Goal: Task Accomplishment & Management: Use online tool/utility

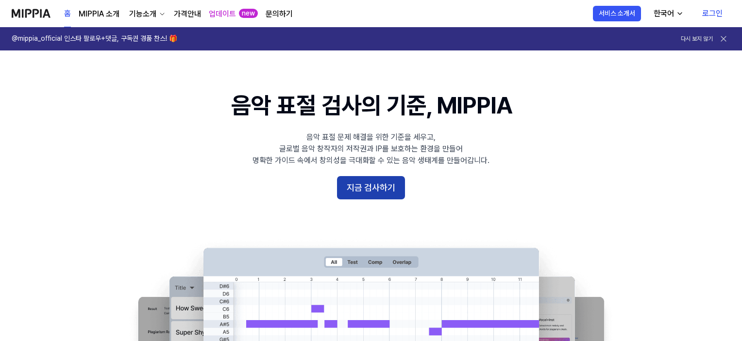
click at [391, 188] on button "지금 검사하기" at bounding box center [371, 187] width 68 height 23
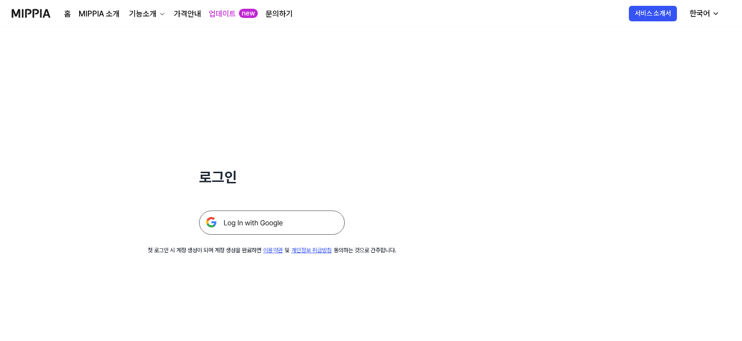
click at [306, 215] on img at bounding box center [272, 223] width 146 height 24
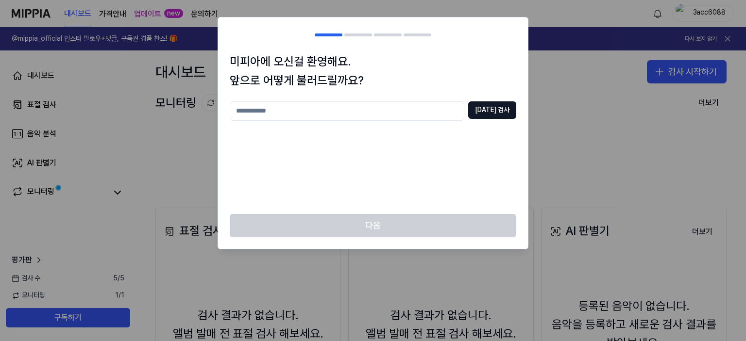
click at [356, 114] on input "text" at bounding box center [347, 111] width 235 height 19
type input "****"
click at [498, 110] on button "[DATE] 검사" at bounding box center [492, 110] width 48 height 17
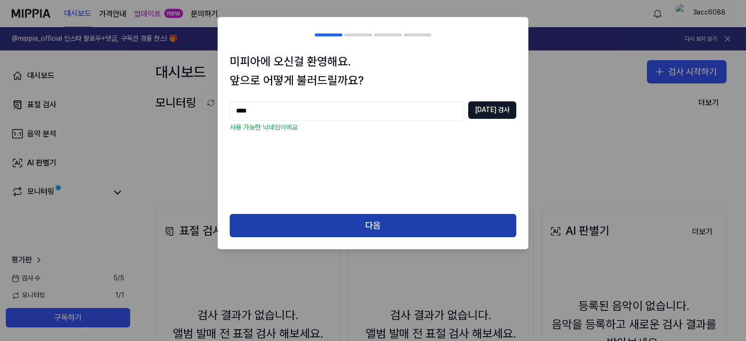
click at [363, 217] on button "다음" at bounding box center [373, 225] width 287 height 23
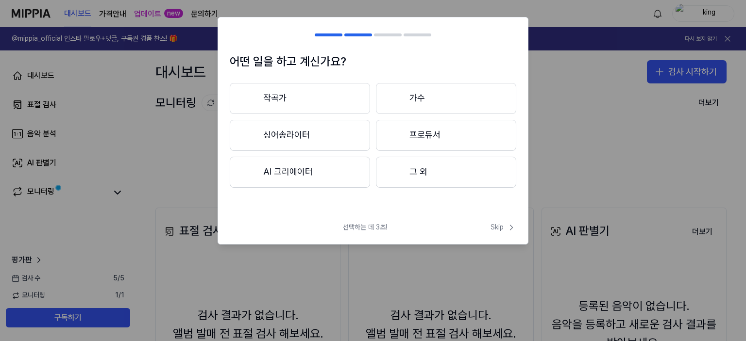
click at [422, 174] on button "그 외" at bounding box center [446, 172] width 140 height 31
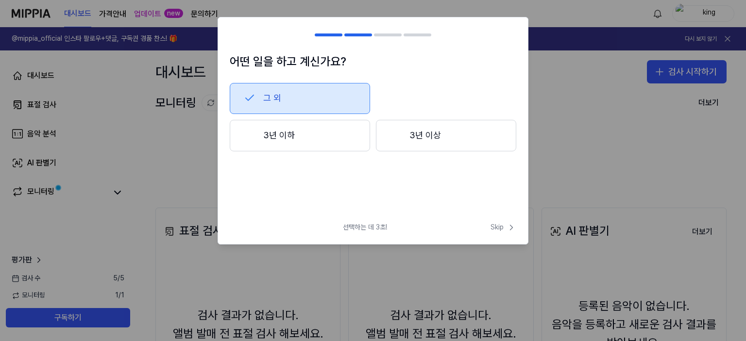
click at [316, 134] on button "3년 이하" at bounding box center [300, 136] width 140 height 32
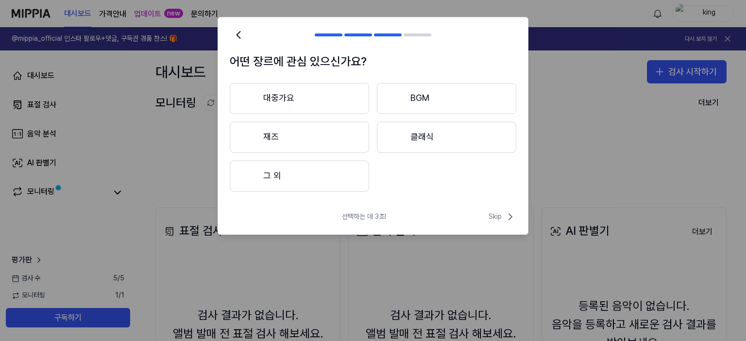
click at [347, 180] on button "그 외" at bounding box center [299, 176] width 139 height 31
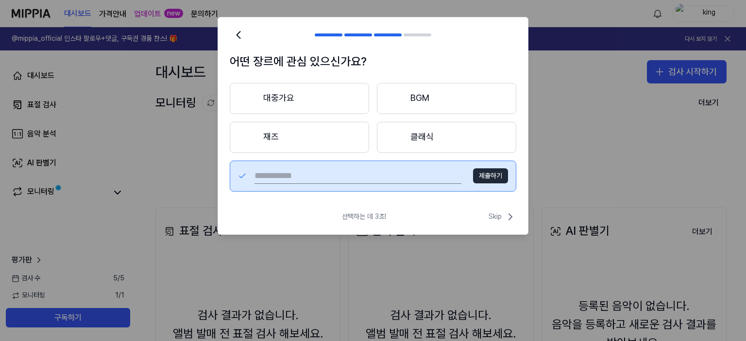
click at [494, 178] on button "제출하기" at bounding box center [490, 177] width 35 height 16
drag, startPoint x: 499, startPoint y: 225, endPoint x: 503, endPoint y: 219, distance: 7.0
click at [500, 223] on div "선택하는 데 3초! Skip" at bounding box center [373, 222] width 310 height 23
click at [503, 217] on span "Skip" at bounding box center [503, 217] width 28 height 12
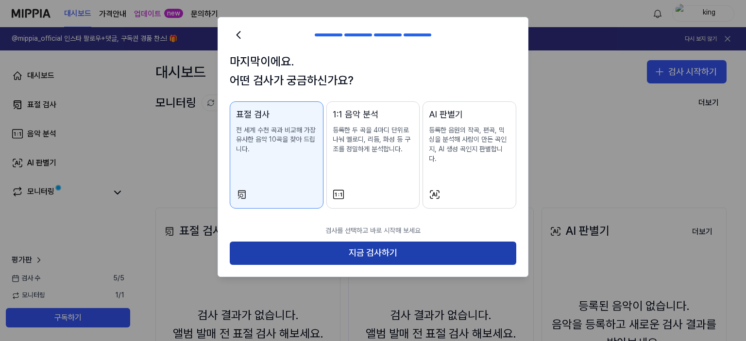
click at [342, 253] on button "지금 검사하기" at bounding box center [373, 253] width 287 height 23
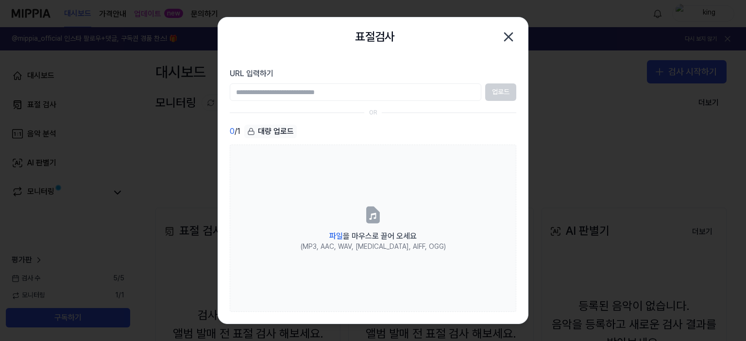
click at [348, 91] on input "URL 입력하기" at bounding box center [356, 92] width 252 height 17
paste input "**********"
type input "**********"
click at [507, 93] on button "업로드" at bounding box center [500, 92] width 31 height 17
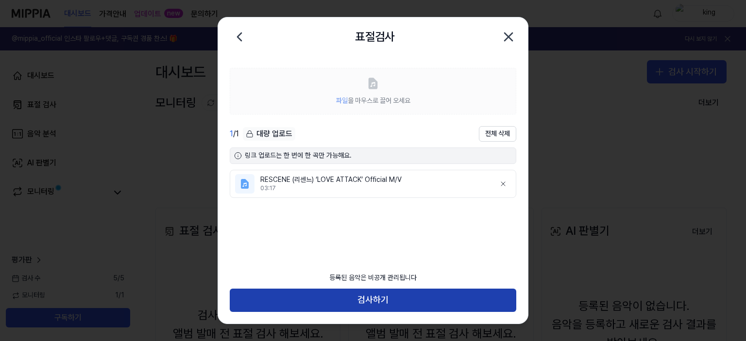
click at [396, 297] on button "검사하기" at bounding box center [373, 300] width 287 height 23
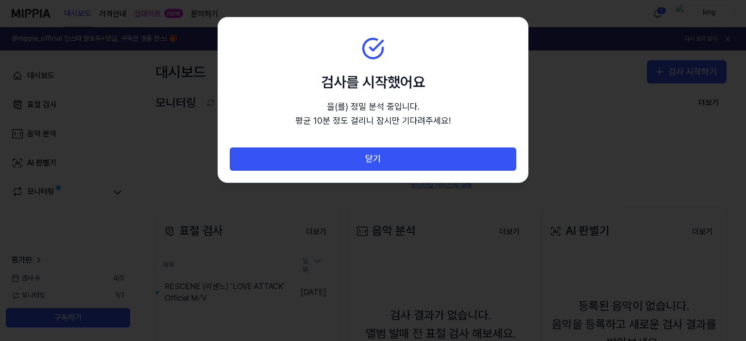
click at [622, 157] on div at bounding box center [373, 170] width 746 height 341
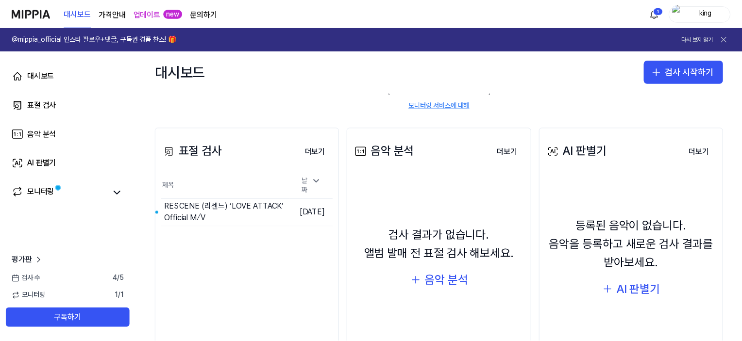
scroll to position [97, 0]
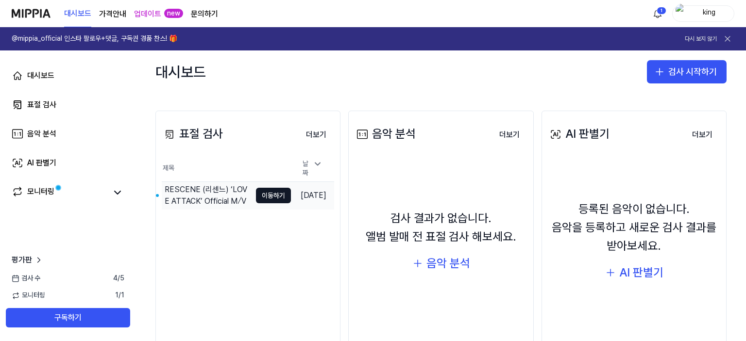
click at [204, 189] on div "RESCENE (리센느) ‘LOVE ATTACK’ Official M⧸V" at bounding box center [208, 195] width 86 height 23
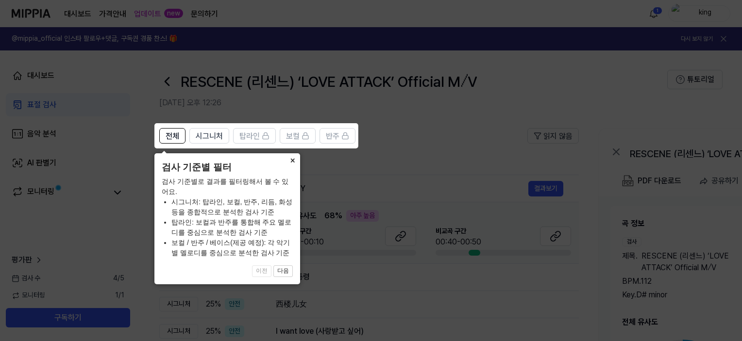
click at [292, 160] on button "×" at bounding box center [293, 160] width 16 height 14
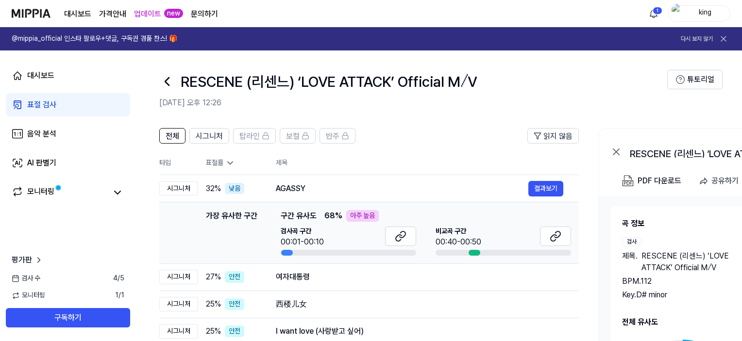
click at [290, 254] on div at bounding box center [287, 253] width 12 height 6
click at [475, 252] on div at bounding box center [475, 253] width 12 height 6
click at [536, 188] on button "결과보기" at bounding box center [545, 189] width 35 height 16
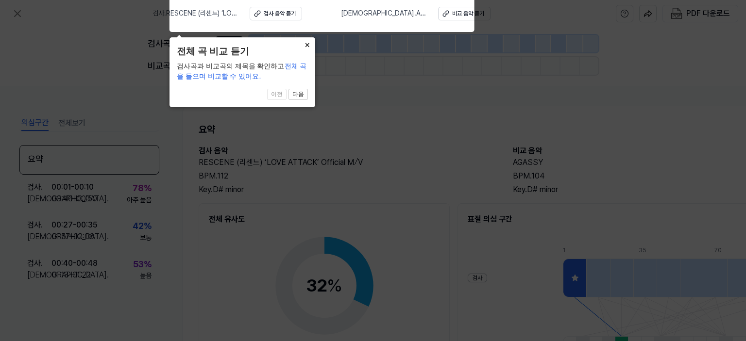
click at [309, 41] on button "×" at bounding box center [308, 44] width 16 height 14
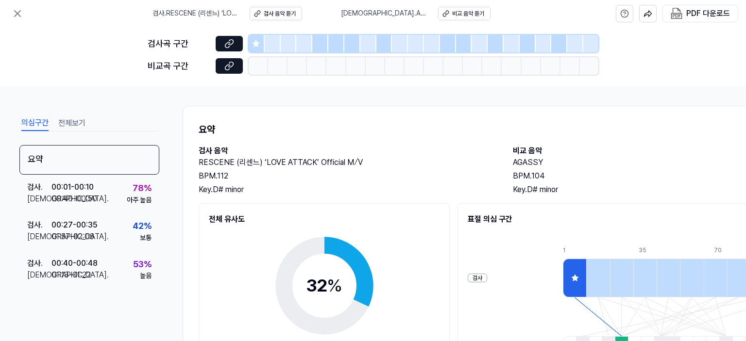
click at [421, 158] on h2 "RESCENE (리센느) ‘LOVE ATTACK’ Official M⧸V" at bounding box center [346, 163] width 295 height 12
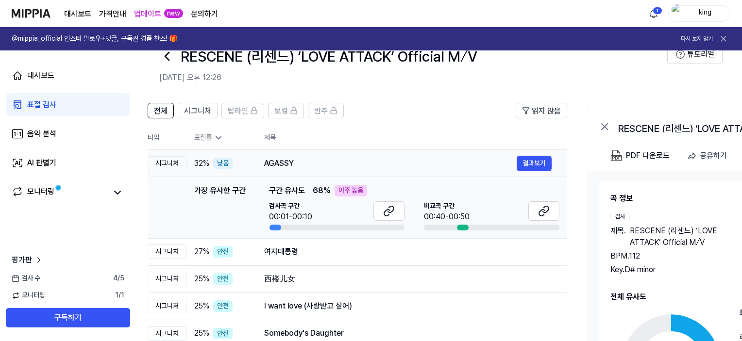
scroll to position [0, 10]
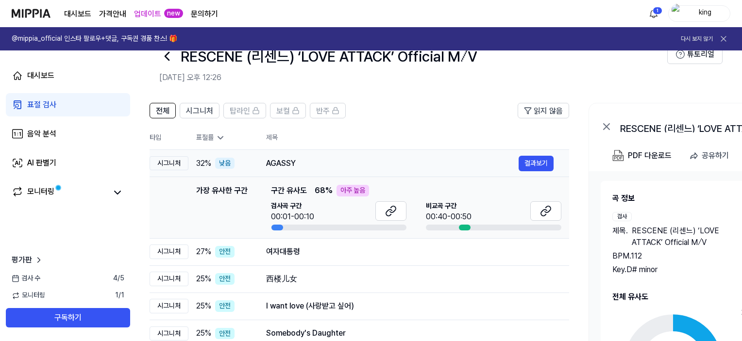
drag, startPoint x: 313, startPoint y: 160, endPoint x: 303, endPoint y: 162, distance: 9.9
click at [303, 162] on div "AGASSY" at bounding box center [392, 164] width 253 height 12
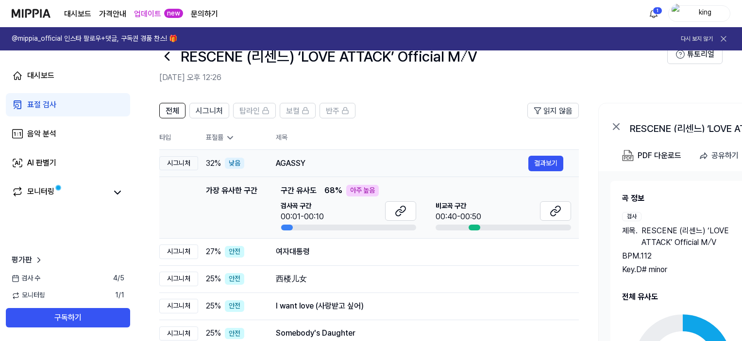
drag, startPoint x: 266, startPoint y: 164, endPoint x: 290, endPoint y: 165, distance: 24.3
click at [290, 165] on div "AGASSY" at bounding box center [402, 164] width 253 height 12
click at [299, 163] on div "AGASSY" at bounding box center [402, 164] width 253 height 12
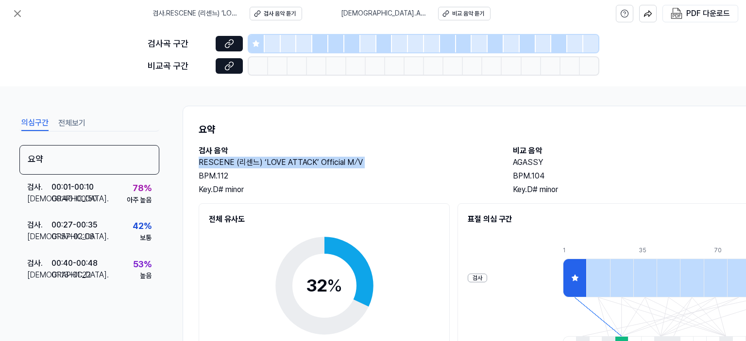
click at [299, 163] on h2 "RESCENE (리센느) ‘LOVE ATTACK’ Official M⧸V" at bounding box center [346, 163] width 295 height 12
click at [435, 147] on h2 "검사 음악" at bounding box center [346, 151] width 295 height 12
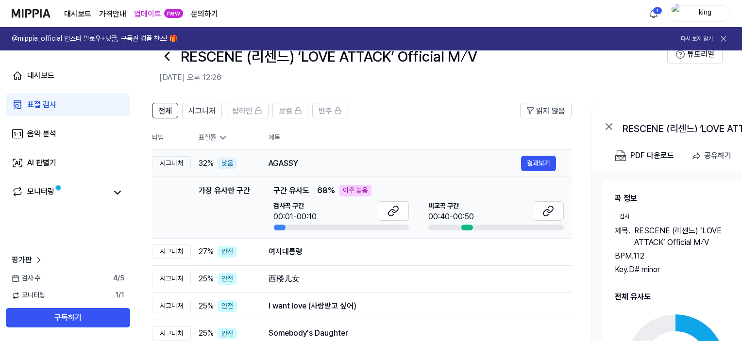
scroll to position [0, 8]
drag, startPoint x: 301, startPoint y: 162, endPoint x: 293, endPoint y: 163, distance: 7.8
click at [293, 163] on div "AGASSY" at bounding box center [394, 164] width 253 height 12
click at [289, 159] on div "AGASSY" at bounding box center [394, 164] width 253 height 12
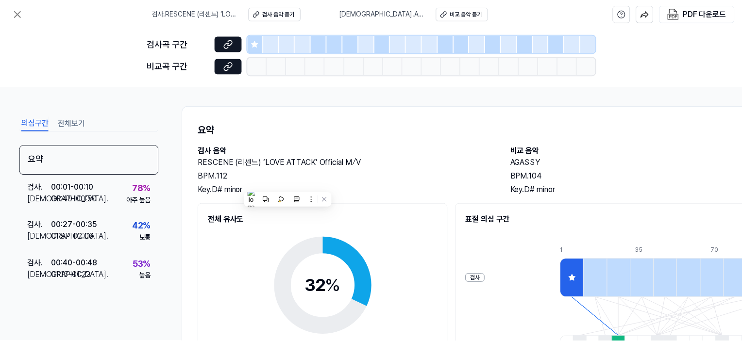
scroll to position [25, 0]
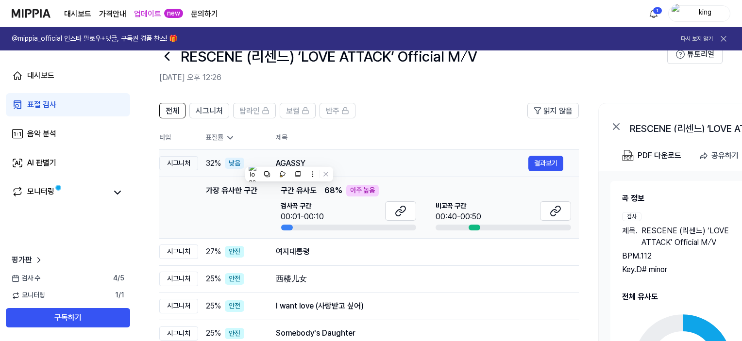
click at [309, 158] on div "AGASSY" at bounding box center [402, 164] width 253 height 12
drag, startPoint x: 275, startPoint y: 165, endPoint x: 305, endPoint y: 166, distance: 30.1
click at [305, 166] on td "AGASSY 결과보기" at bounding box center [419, 163] width 319 height 27
drag, startPoint x: 276, startPoint y: 281, endPoint x: 304, endPoint y: 282, distance: 27.7
click at [304, 282] on div "西楼儿女" at bounding box center [402, 279] width 253 height 12
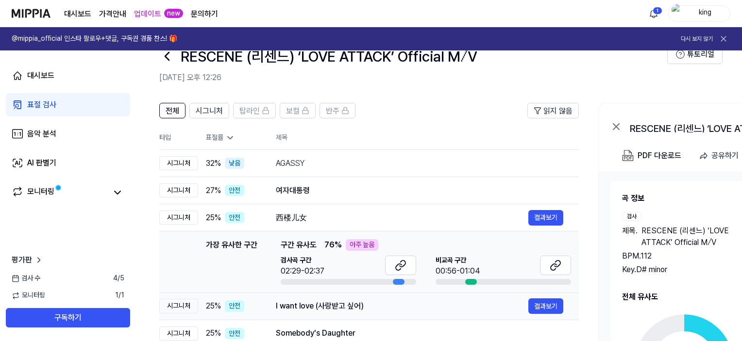
click at [301, 306] on div "I want love (사랑받고 싶어)" at bounding box center [402, 307] width 253 height 12
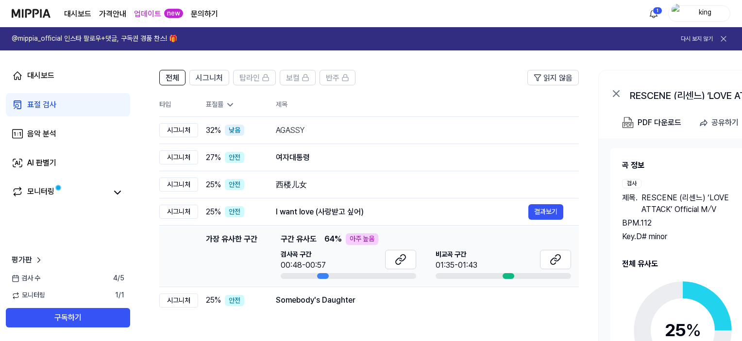
scroll to position [74, 0]
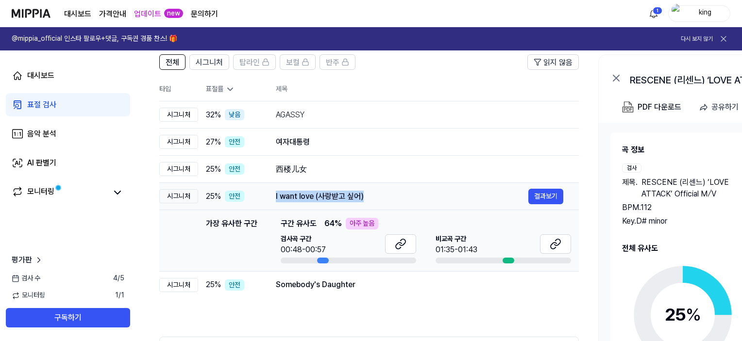
drag, startPoint x: 275, startPoint y: 196, endPoint x: 370, endPoint y: 198, distance: 94.2
click at [370, 198] on td "I want love (사랑받고 싶어) 결과보기" at bounding box center [419, 196] width 319 height 27
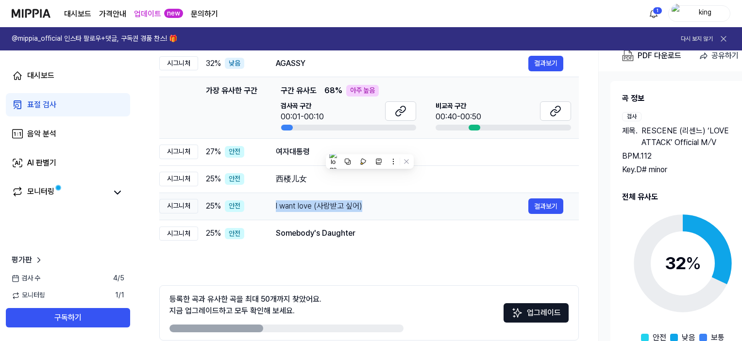
scroll to position [171, 0]
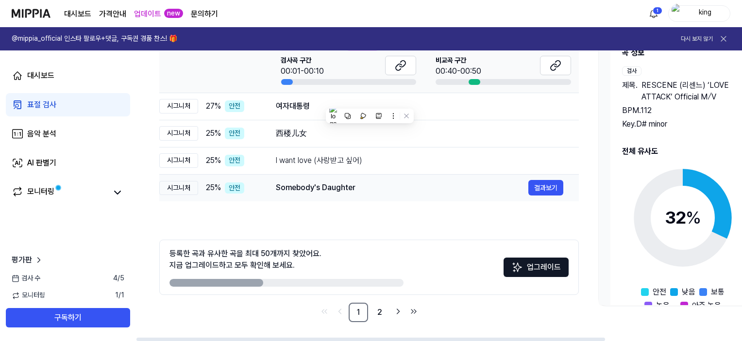
click at [309, 189] on div "Somebody's Daughter" at bounding box center [402, 188] width 253 height 12
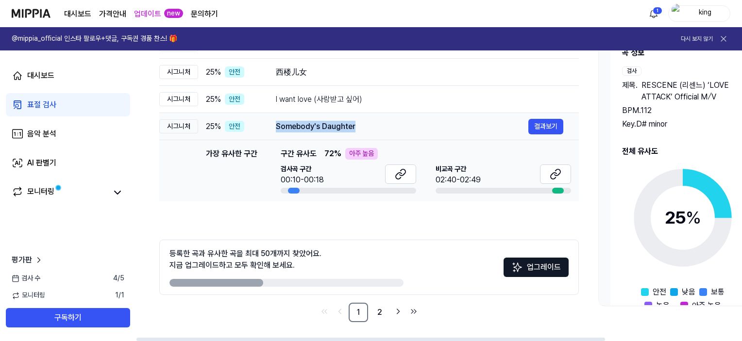
drag, startPoint x: 276, startPoint y: 127, endPoint x: 357, endPoint y: 129, distance: 81.6
click at [357, 129] on div "Somebody's Daughter" at bounding box center [402, 127] width 253 height 12
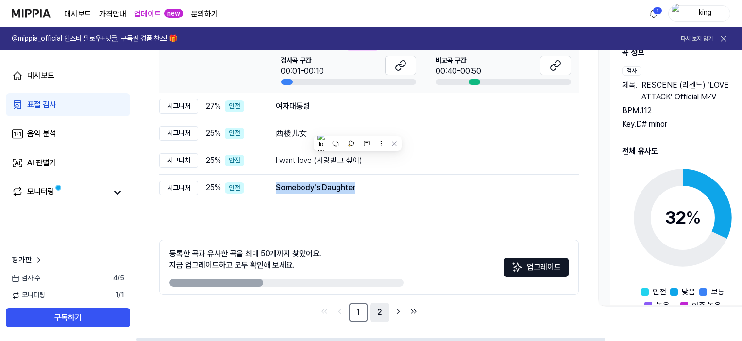
click at [377, 314] on link "2" at bounding box center [379, 312] width 19 height 19
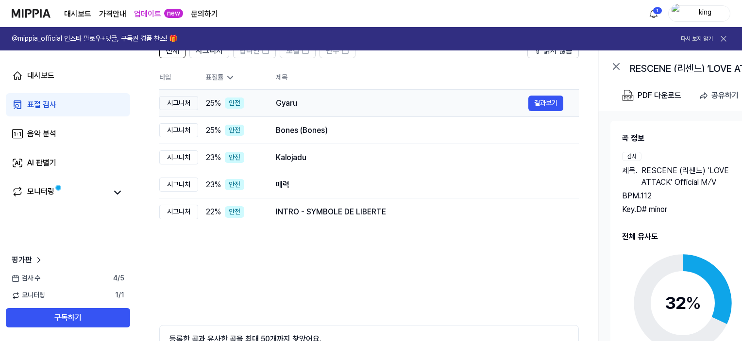
scroll to position [171, 0]
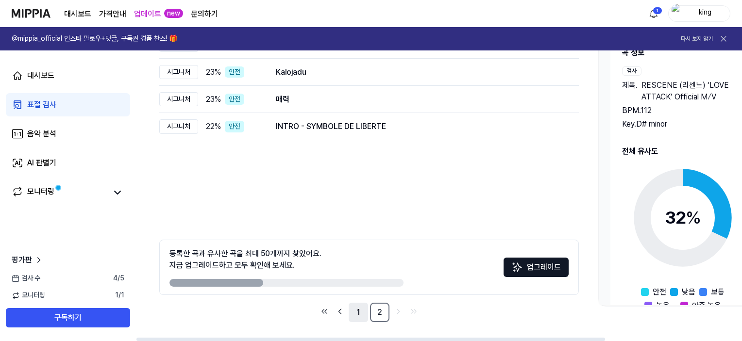
click at [355, 317] on link "1" at bounding box center [358, 312] width 19 height 19
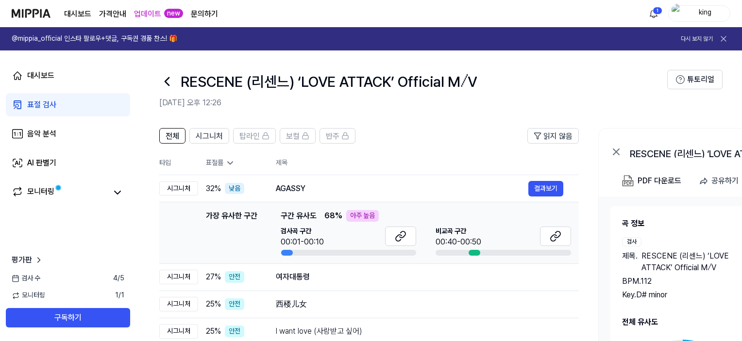
click at [52, 106] on div "표절 검사" at bounding box center [41, 105] width 29 height 12
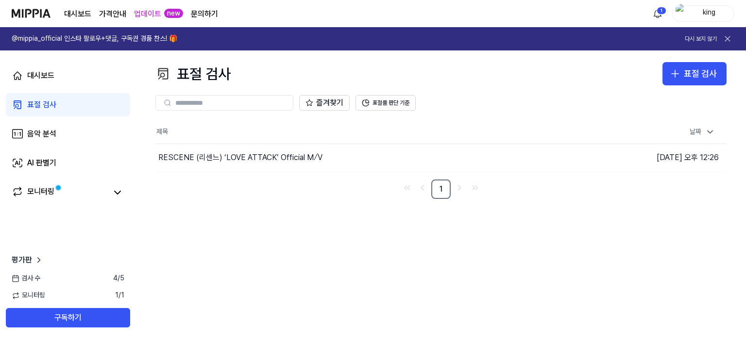
click at [66, 146] on div "대시보드 표절 검사 음악 분석 AI 판별기 모니터링" at bounding box center [68, 134] width 136 height 167
click at [42, 131] on div "음악 분석" at bounding box center [41, 134] width 29 height 12
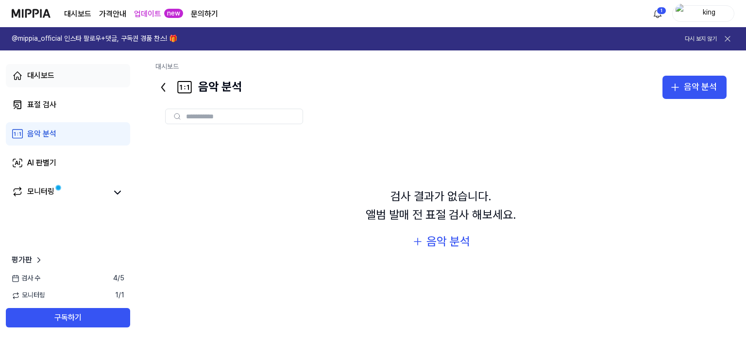
click at [39, 78] on div "대시보드" at bounding box center [40, 76] width 27 height 12
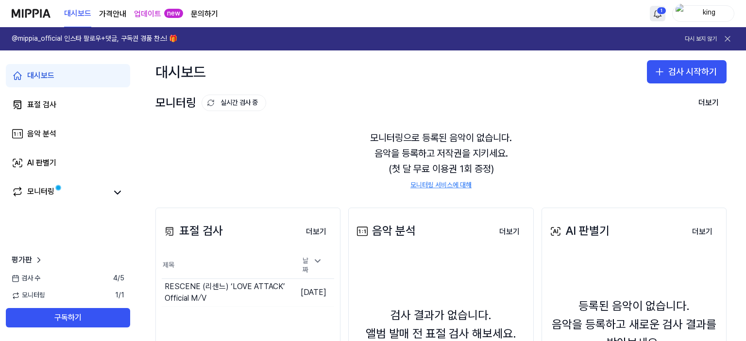
click at [661, 10] on html "대시보드 가격안내 업데이트 new 문의하기 1 king @mippia_official 인스타 팔로우+댓글, 구독권 경품 찬스! 🎁 다시 보지 …" at bounding box center [373, 170] width 746 height 341
